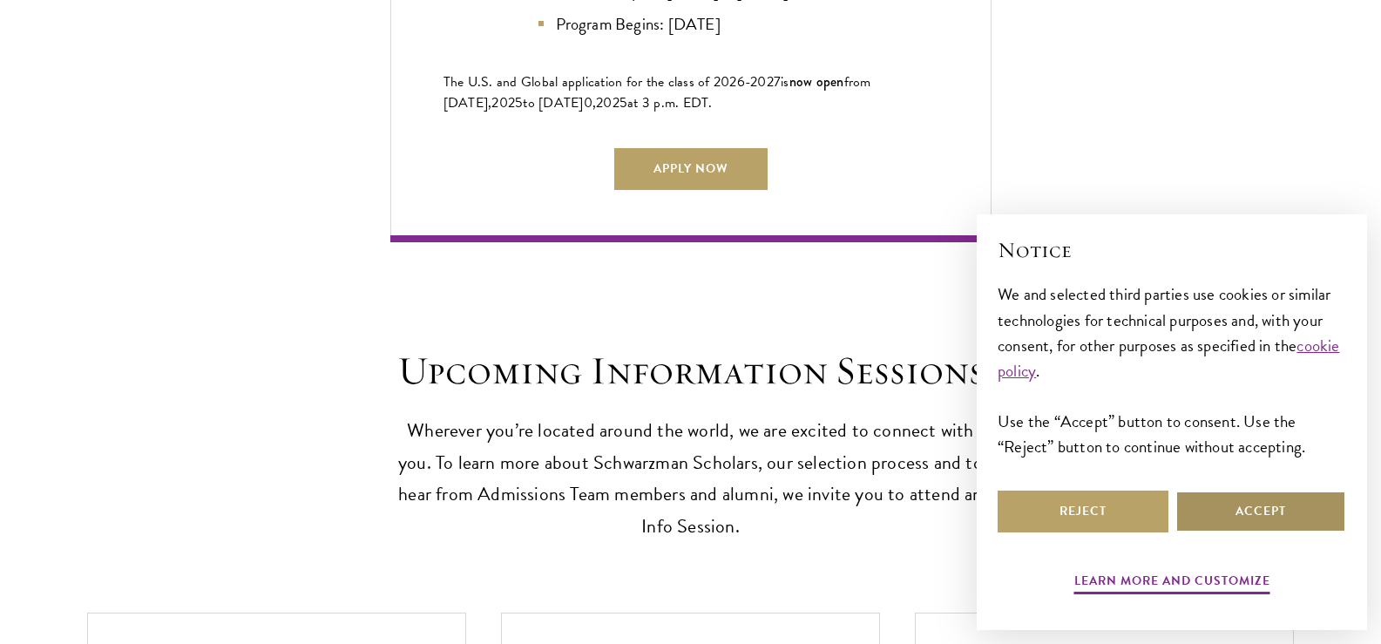
click at [1260, 505] on button "Accept" at bounding box center [1260, 512] width 171 height 42
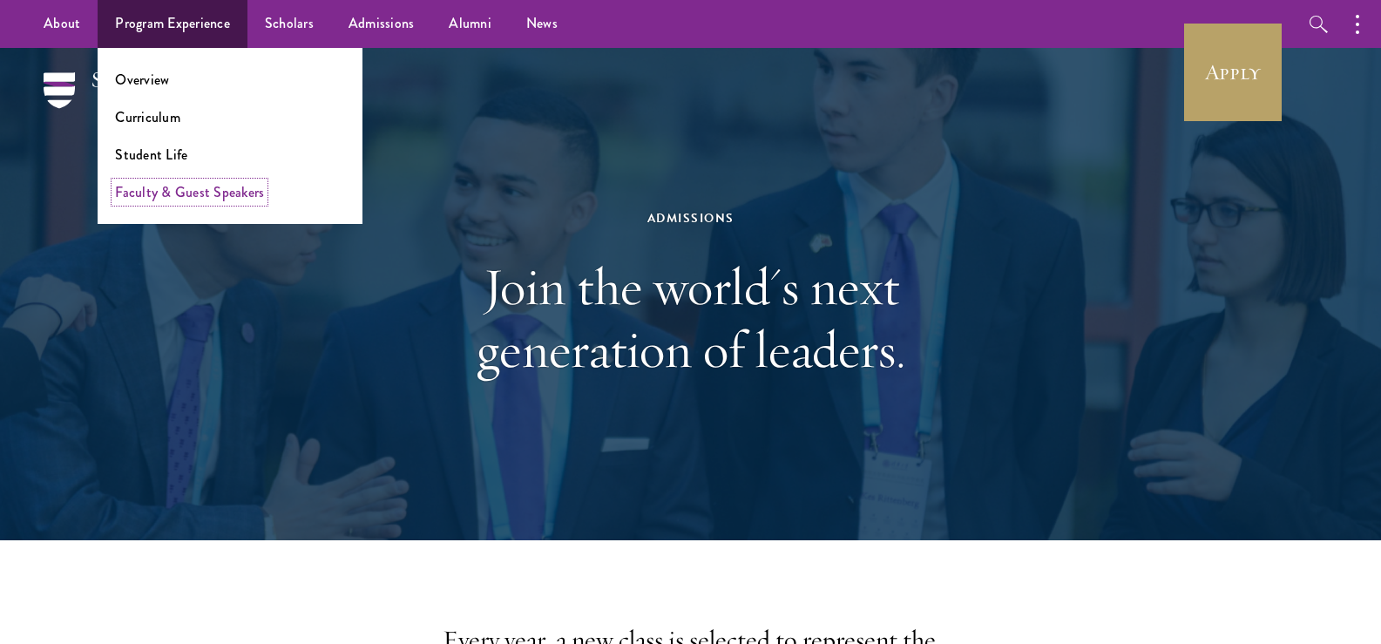
click at [187, 195] on link "Faculty & Guest Speakers" at bounding box center [189, 192] width 149 height 20
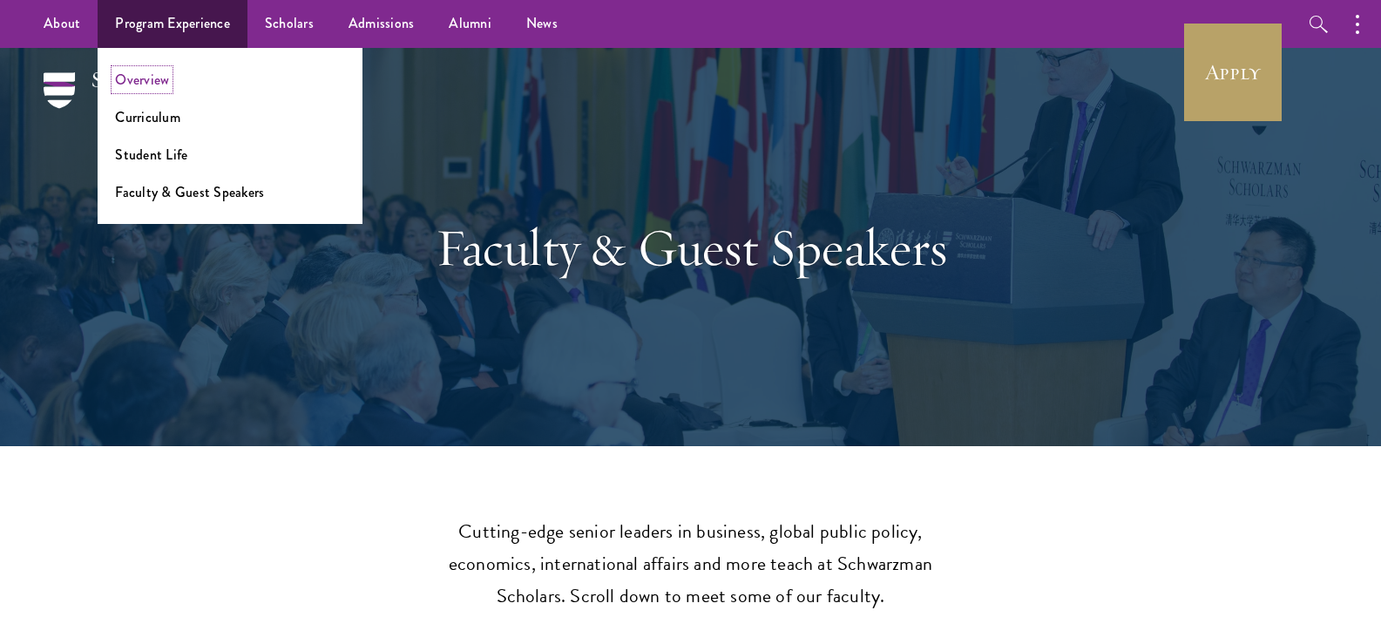
click at [130, 80] on link "Overview" at bounding box center [142, 80] width 54 height 20
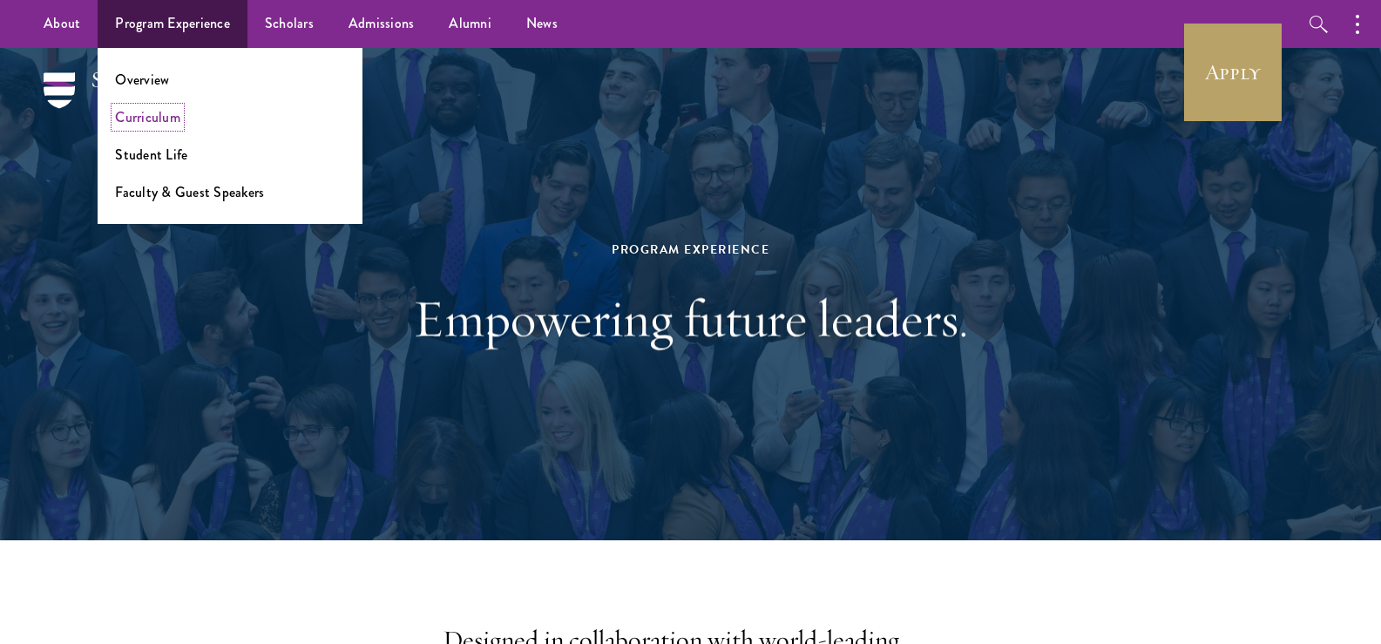
click at [161, 119] on link "Curriculum" at bounding box center [147, 117] width 65 height 20
